Goal: Information Seeking & Learning: Learn about a topic

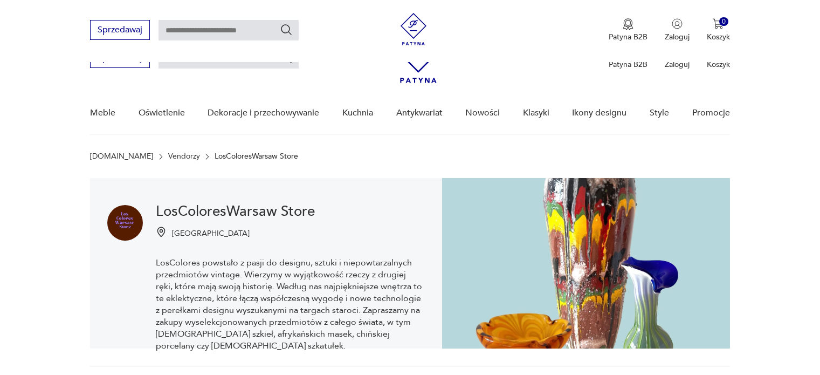
scroll to position [221, 0]
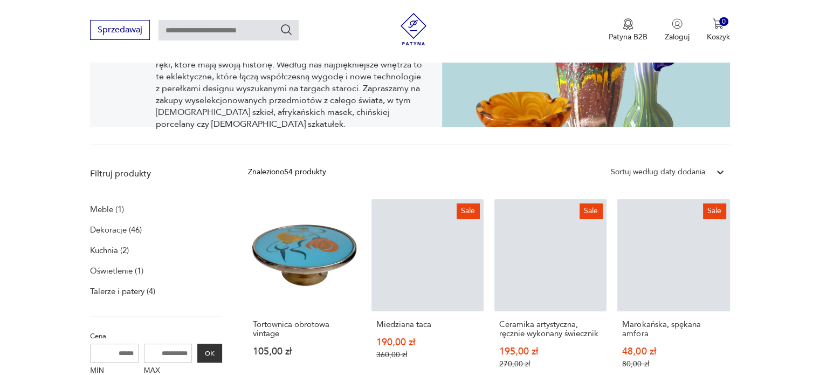
click at [345, 232] on link "Tortownica obrotowa vintage 105,00 zł" at bounding box center [304, 294] width 112 height 190
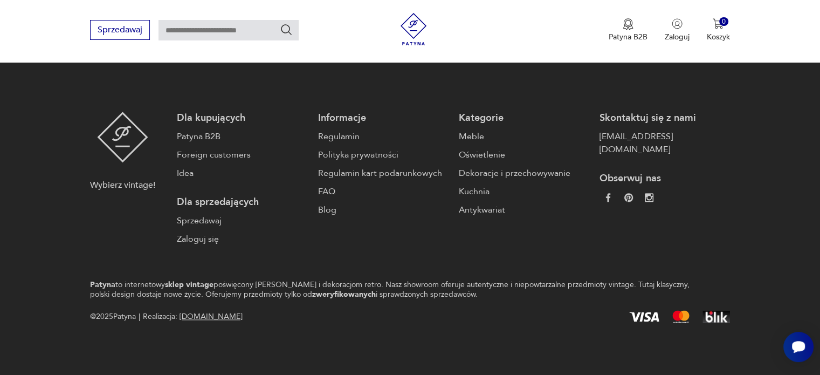
scroll to position [1079, 0]
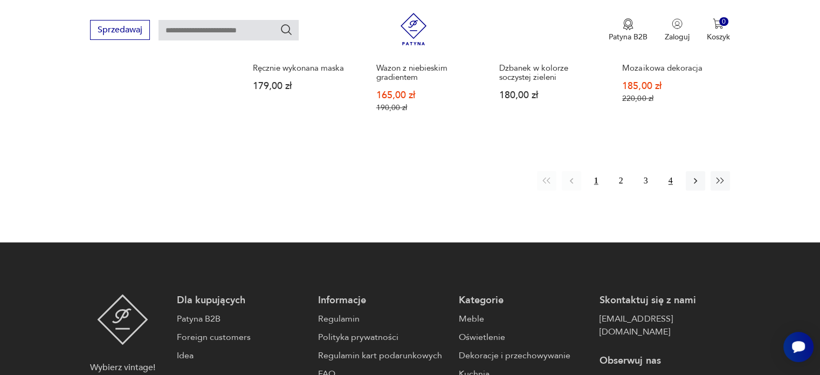
click at [667, 178] on button "4" at bounding box center [670, 180] width 19 height 19
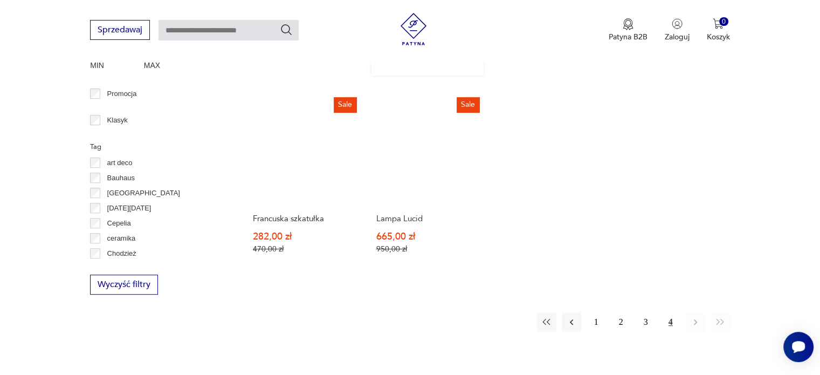
scroll to position [604, 0]
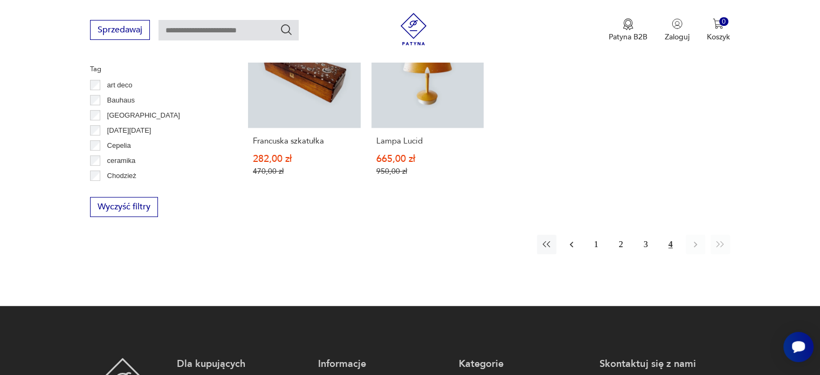
click at [567, 242] on icon "button" at bounding box center [571, 244] width 11 height 11
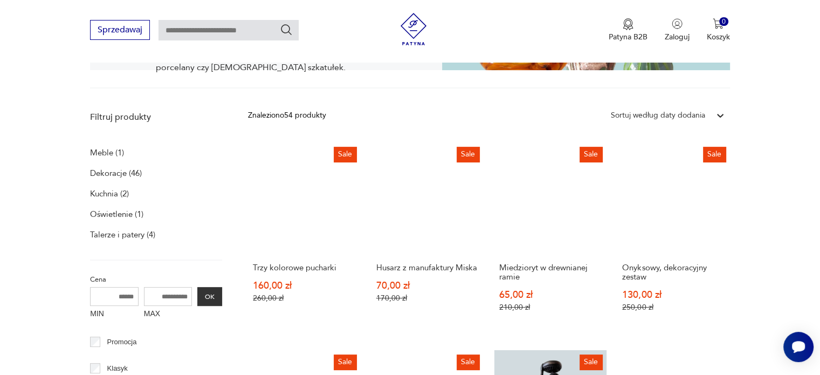
scroll to position [278, 0]
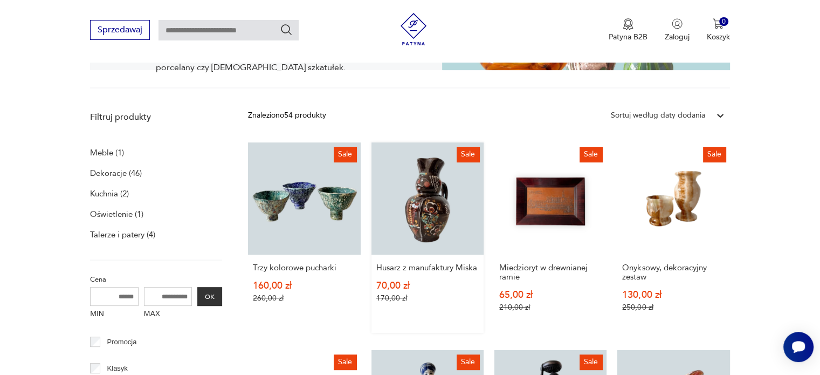
click at [439, 199] on link "Sale Husarz z manufaktury Miska 70,00 zł 170,00 zł" at bounding box center [427, 237] width 112 height 190
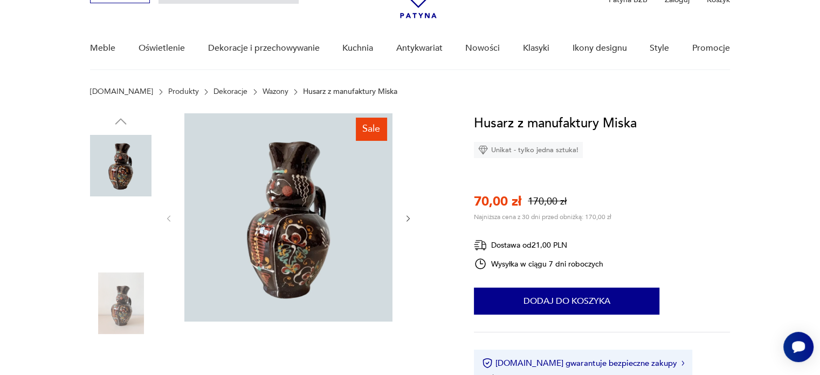
scroll to position [65, 0]
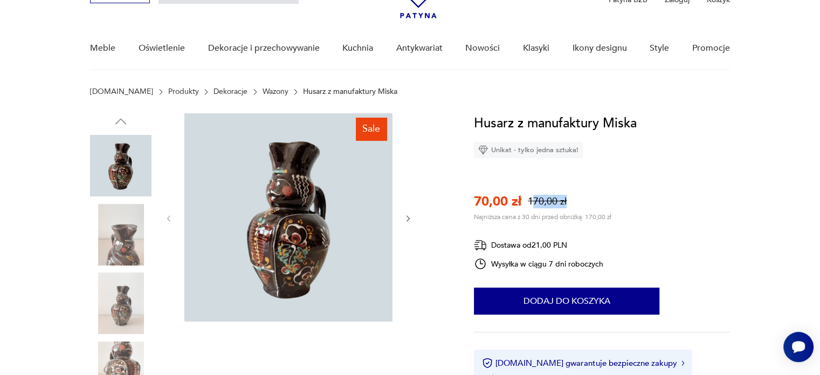
drag, startPoint x: 531, startPoint y: 198, endPoint x: 573, endPoint y: 197, distance: 42.6
click at [573, 197] on div "70,00 zł 170,00 zł" at bounding box center [542, 201] width 137 height 18
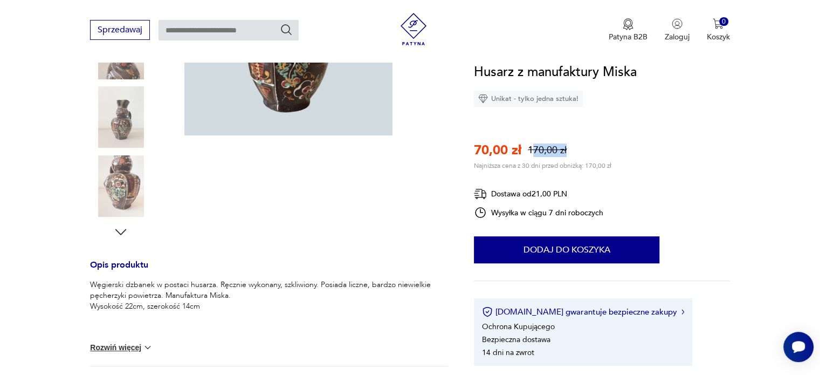
scroll to position [0, 0]
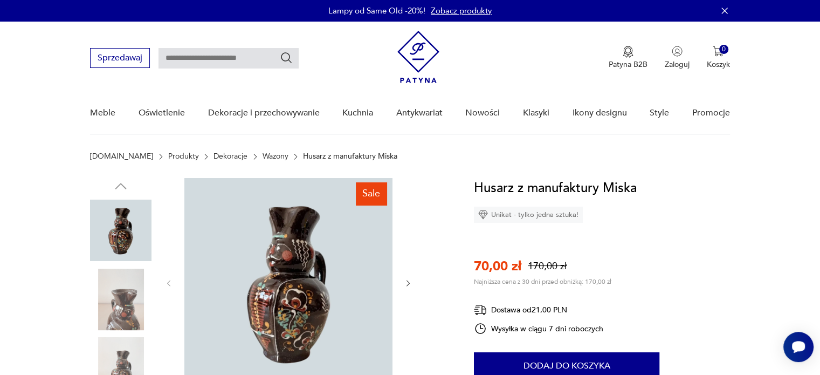
click at [653, 166] on section "Patyna.pl Produkty Dekoracje Wazony Husarz z manufaktury Miska" at bounding box center [410, 165] width 820 height 26
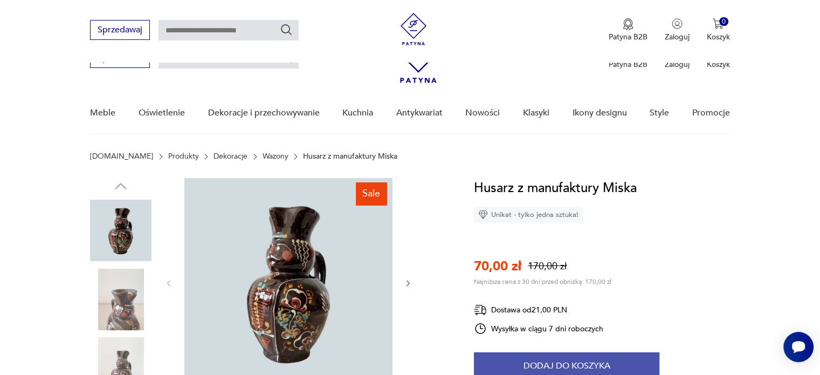
scroll to position [328, 0]
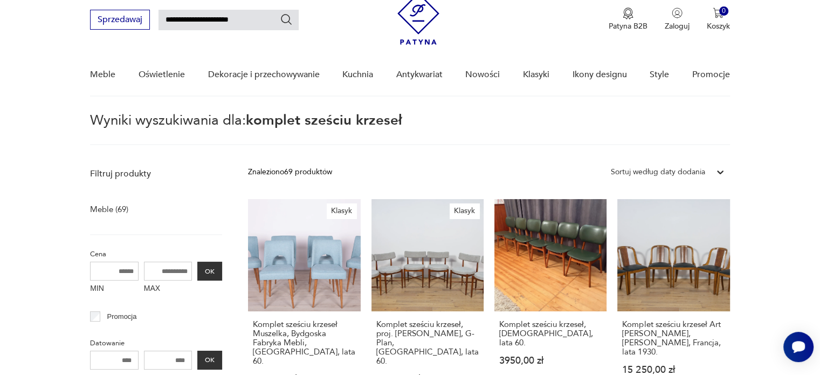
drag, startPoint x: 257, startPoint y: 18, endPoint x: 88, endPoint y: 12, distance: 168.8
click at [88, 12] on nav "**********" at bounding box center [410, 39] width 820 height 113
type input "*********"
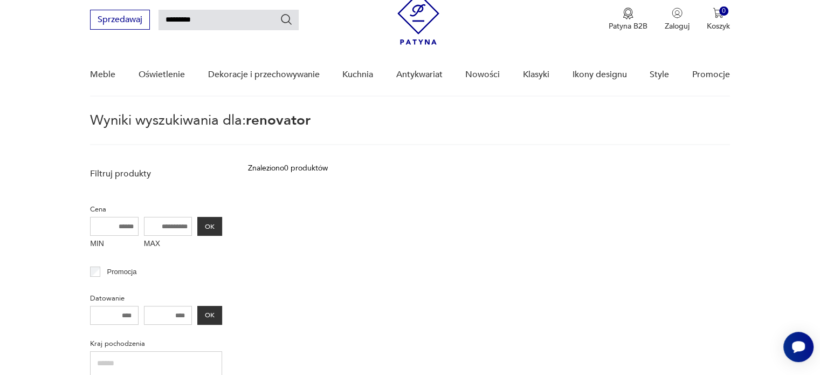
drag, startPoint x: 190, startPoint y: 21, endPoint x: 23, endPoint y: 11, distance: 167.3
click at [23, 11] on nav "Sprzedawaj ********* Patyna B2B Zaloguj 0 Koszyk Twój koszyk ( 0 ) Brak produkt…" at bounding box center [410, 39] width 820 height 113
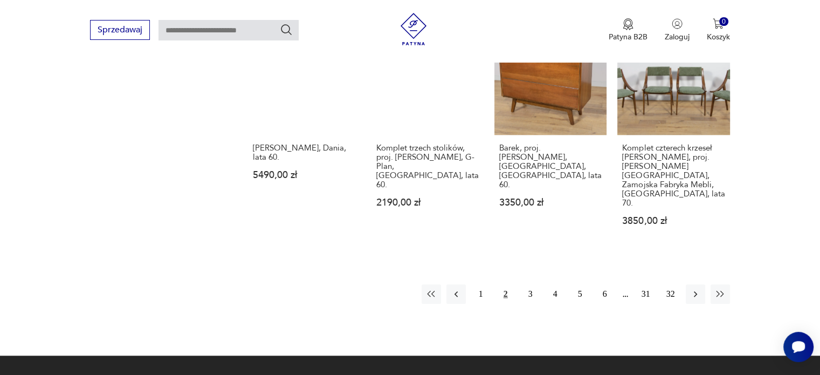
scroll to position [1002, 0]
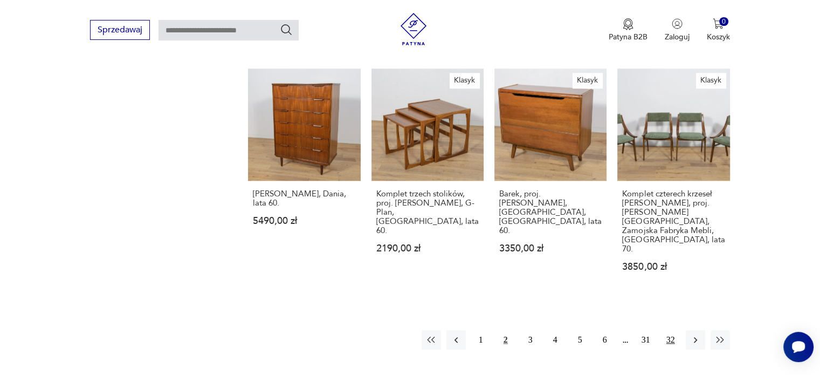
click at [676, 330] on button "32" at bounding box center [670, 339] width 19 height 19
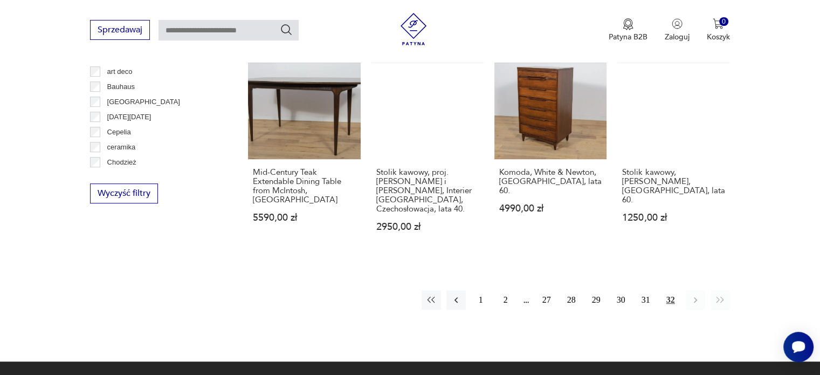
scroll to position [594, 0]
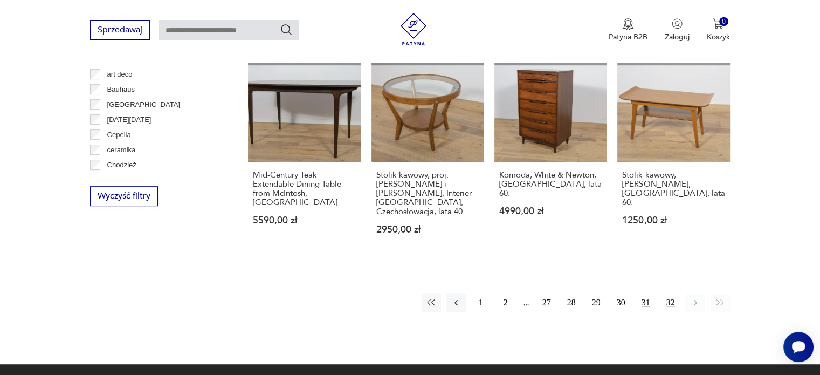
click at [645, 293] on button "31" at bounding box center [645, 302] width 19 height 19
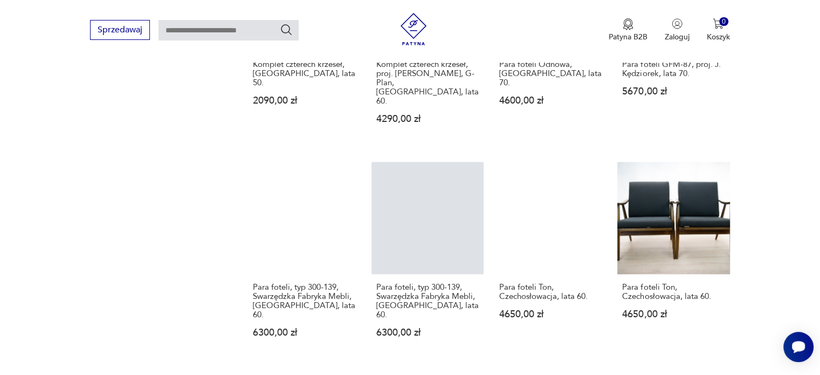
scroll to position [941, 0]
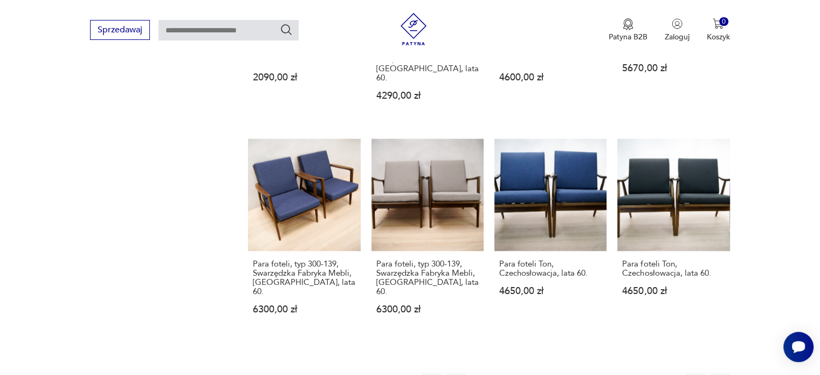
click at [674, 372] on button "32" at bounding box center [670, 381] width 19 height 19
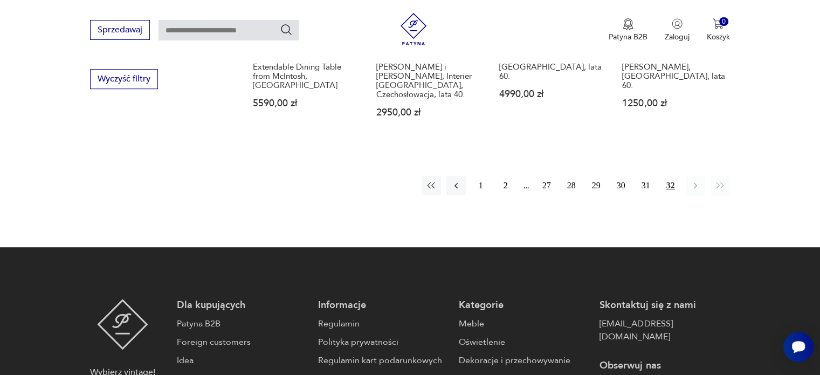
scroll to position [710, 0]
click at [485, 176] on button "1" at bounding box center [480, 185] width 19 height 19
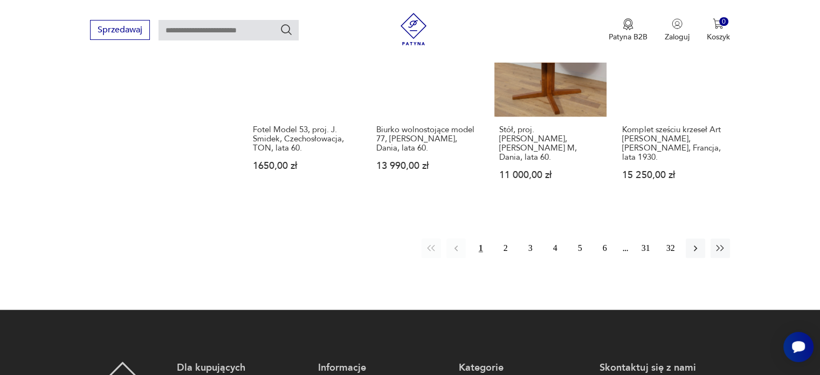
scroll to position [1086, 0]
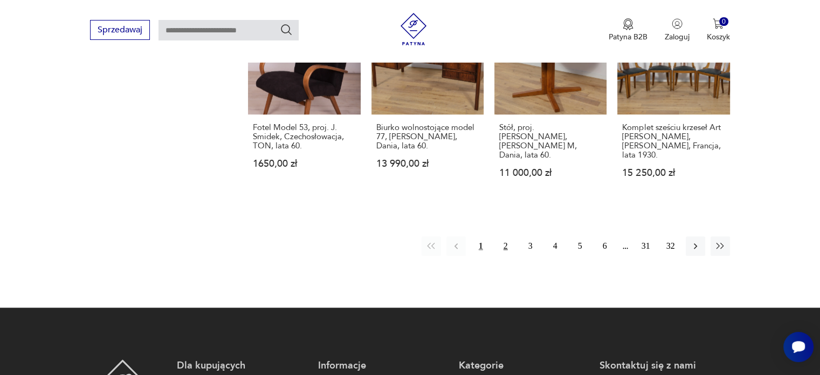
click at [501, 236] on button "2" at bounding box center [505, 245] width 19 height 19
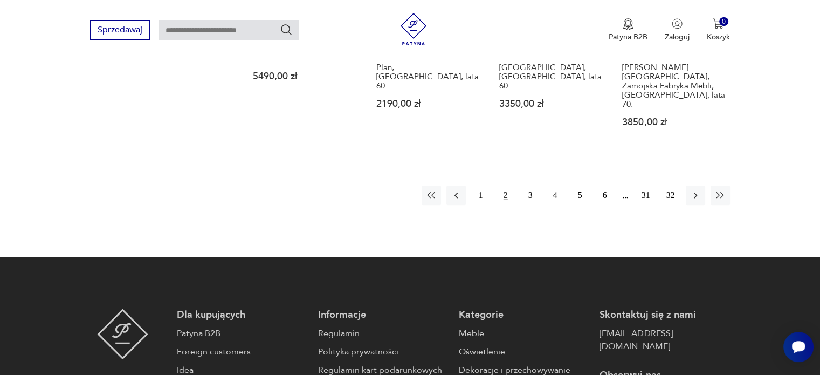
scroll to position [1149, 0]
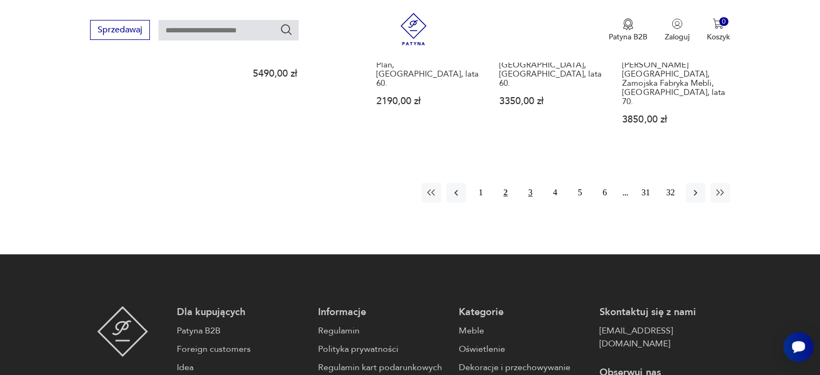
click at [526, 183] on button "3" at bounding box center [530, 192] width 19 height 19
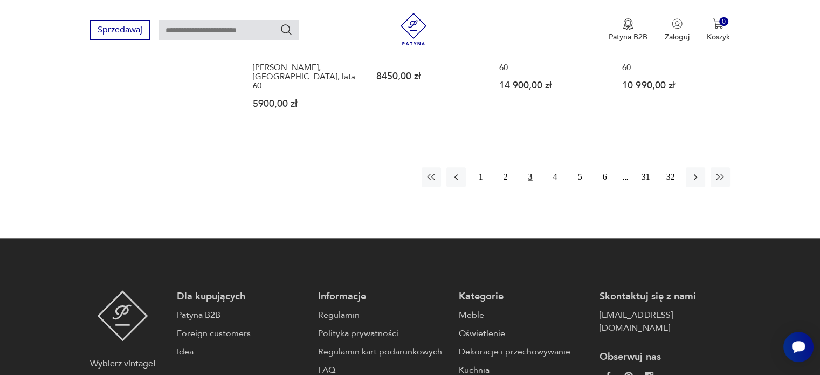
scroll to position [1173, 0]
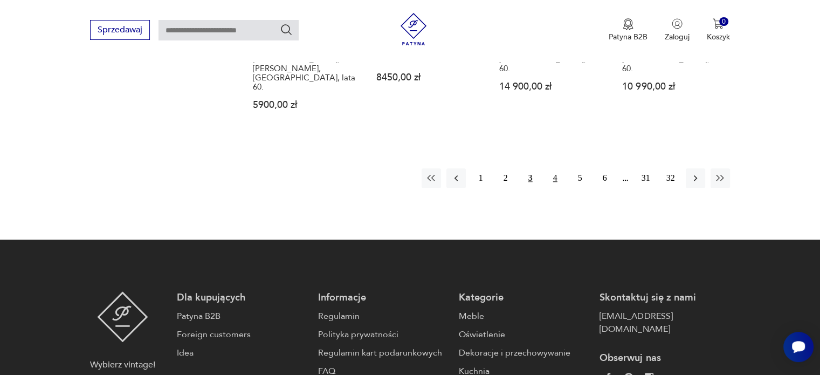
click at [554, 168] on button "4" at bounding box center [554, 177] width 19 height 19
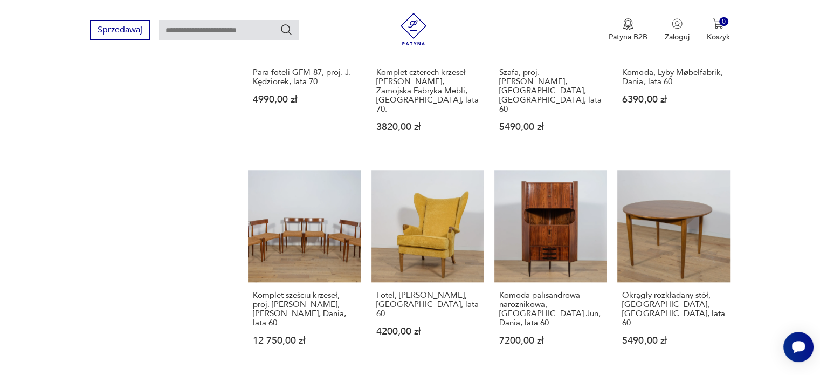
scroll to position [1036, 0]
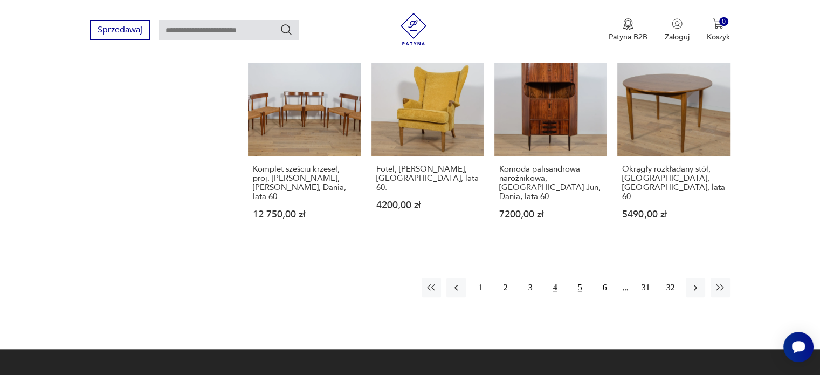
click at [573, 278] on button "5" at bounding box center [579, 287] width 19 height 19
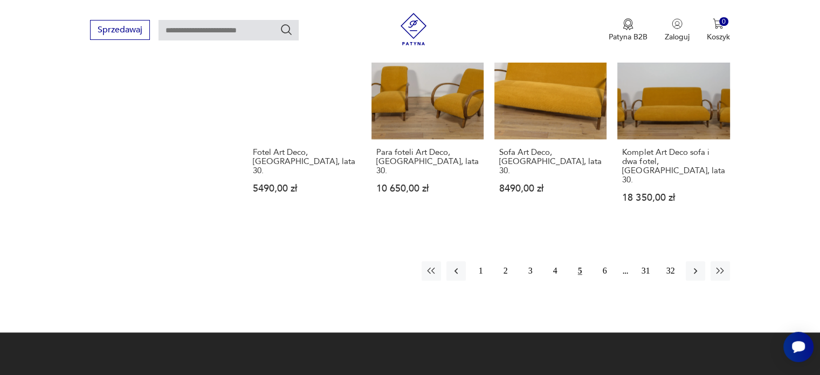
scroll to position [1062, 0]
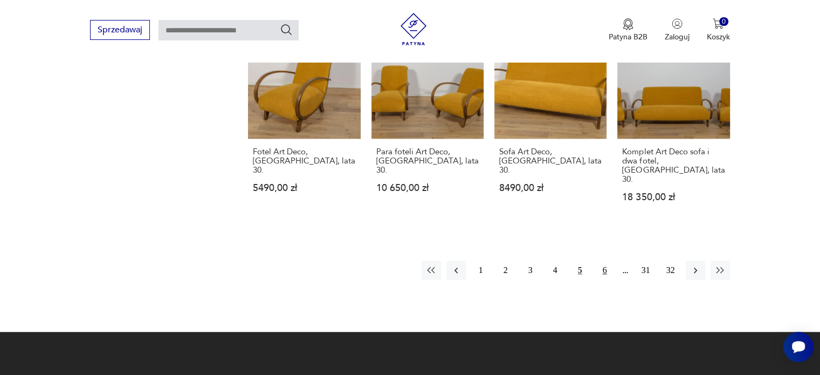
click at [601, 260] on button "6" at bounding box center [604, 269] width 19 height 19
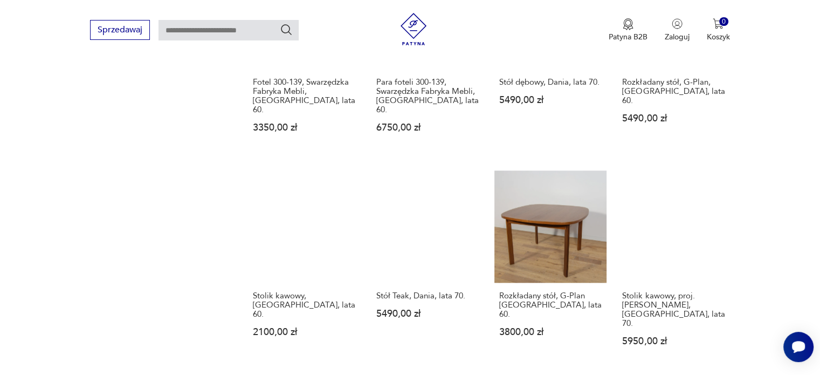
scroll to position [956, 0]
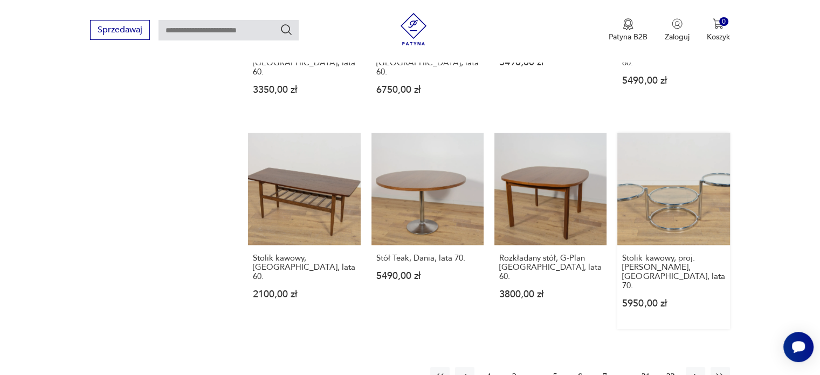
click at [684, 144] on link "Stolik kawowy, proj. [PERSON_NAME], [GEOGRAPHIC_DATA], lata 70. 5950,00 zł" at bounding box center [673, 231] width 112 height 196
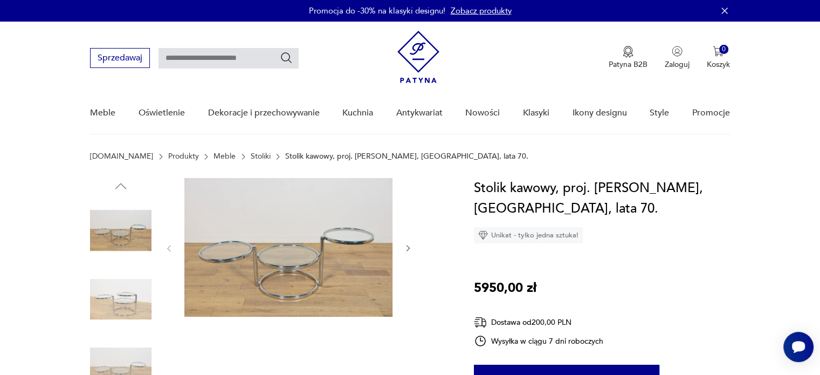
click at [125, 284] on img at bounding box center [120, 298] width 61 height 61
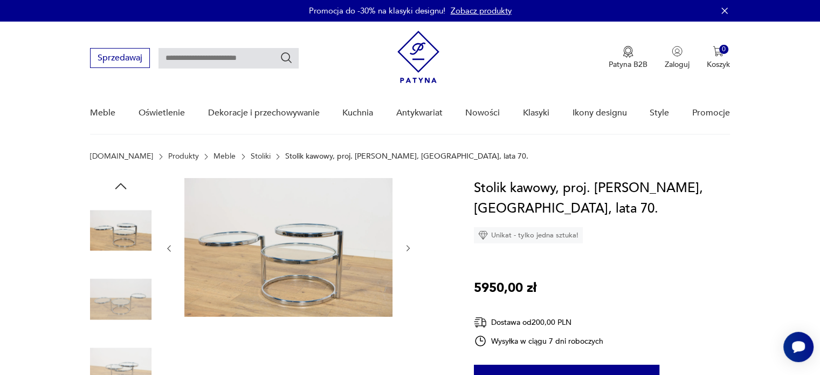
click at [123, 302] on img at bounding box center [120, 298] width 61 height 61
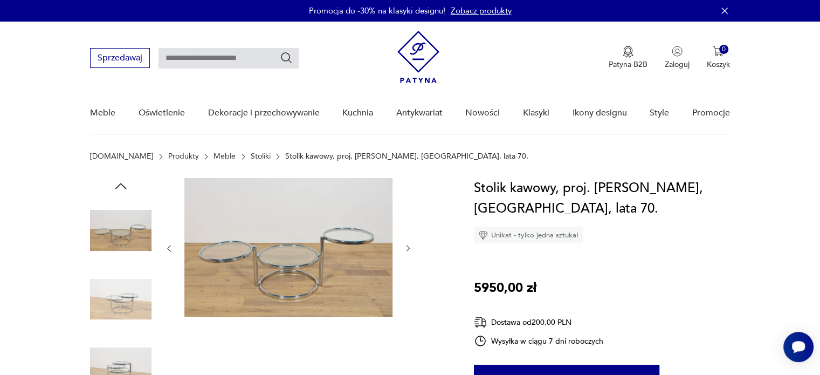
click at [122, 306] on img at bounding box center [120, 298] width 61 height 61
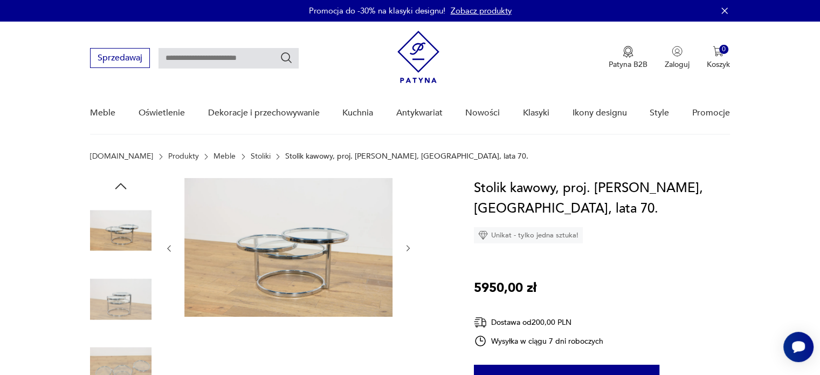
click at [122, 308] on img at bounding box center [120, 298] width 61 height 61
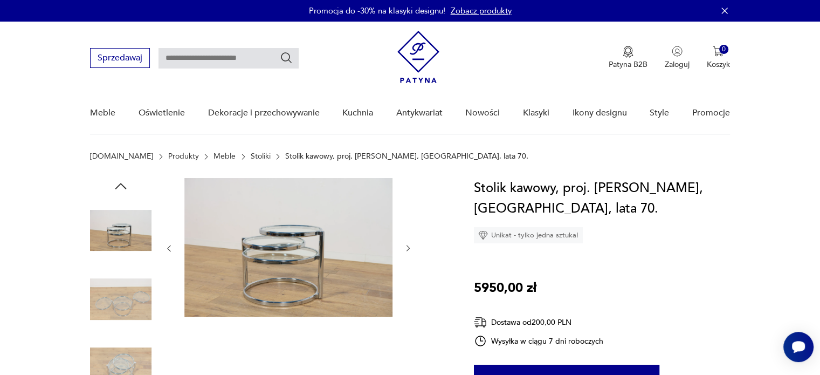
click at [125, 356] on img at bounding box center [120, 367] width 61 height 61
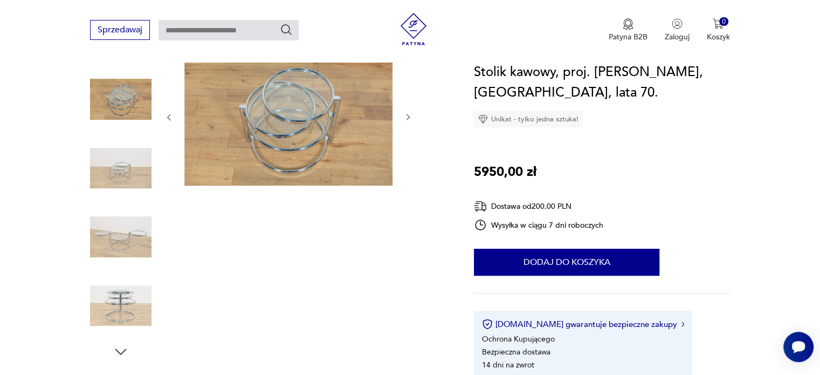
scroll to position [146, 0]
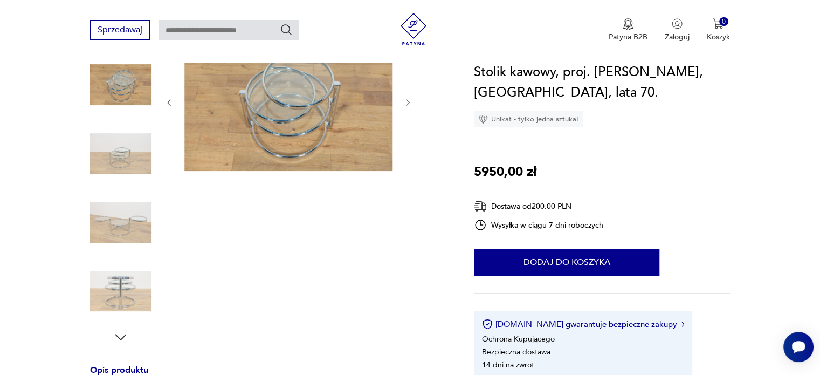
click at [120, 295] on img at bounding box center [120, 290] width 61 height 61
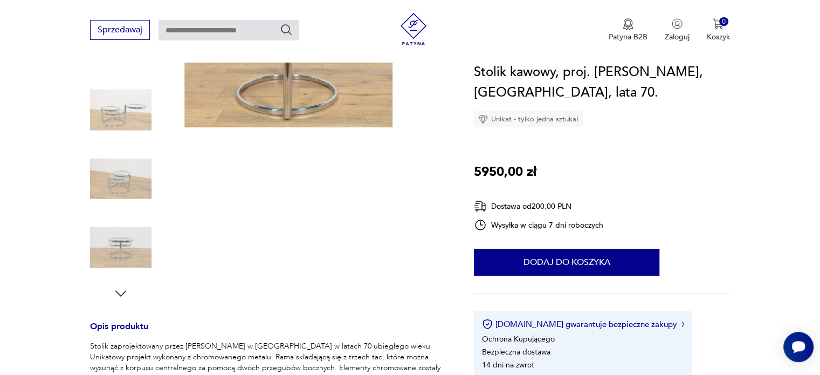
scroll to position [189, 0]
click at [128, 290] on icon "button" at bounding box center [121, 294] width 16 height 16
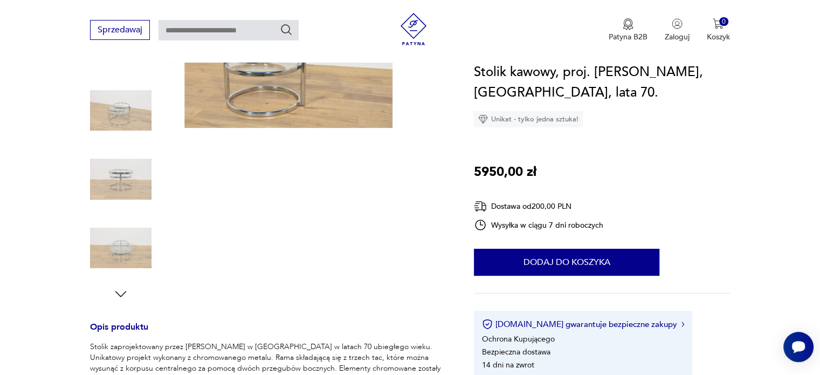
click at [123, 245] on img at bounding box center [120, 247] width 61 height 61
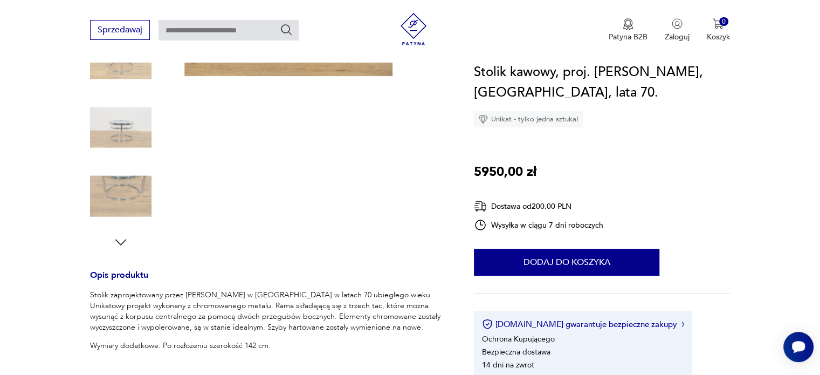
scroll to position [0, 0]
